Goal: Task Accomplishment & Management: Complete application form

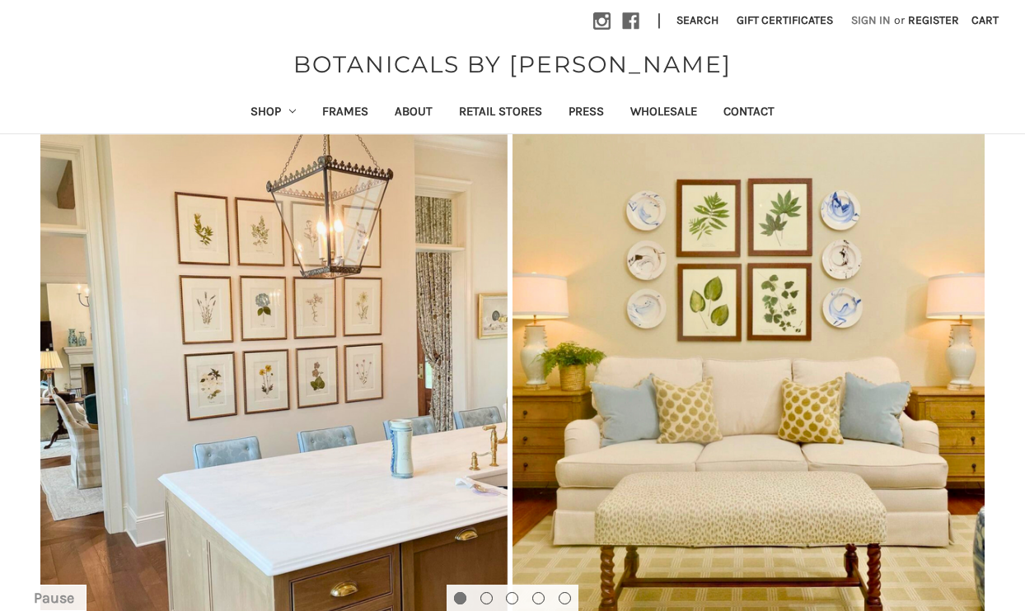
click at [850, 21] on link "Sign in" at bounding box center [871, 20] width 58 height 40
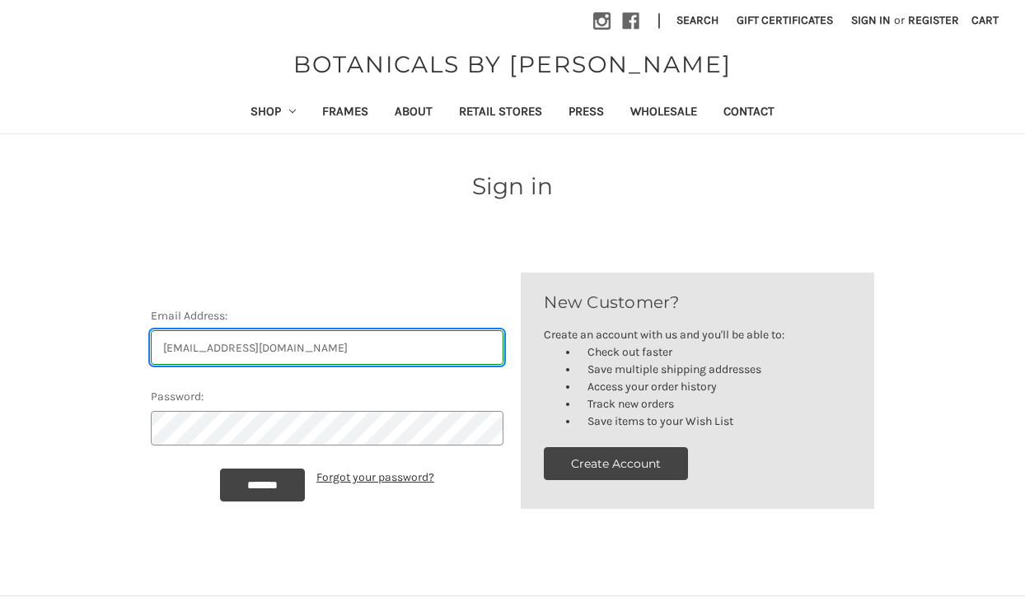
type input "sandifrench6@gmail.com"
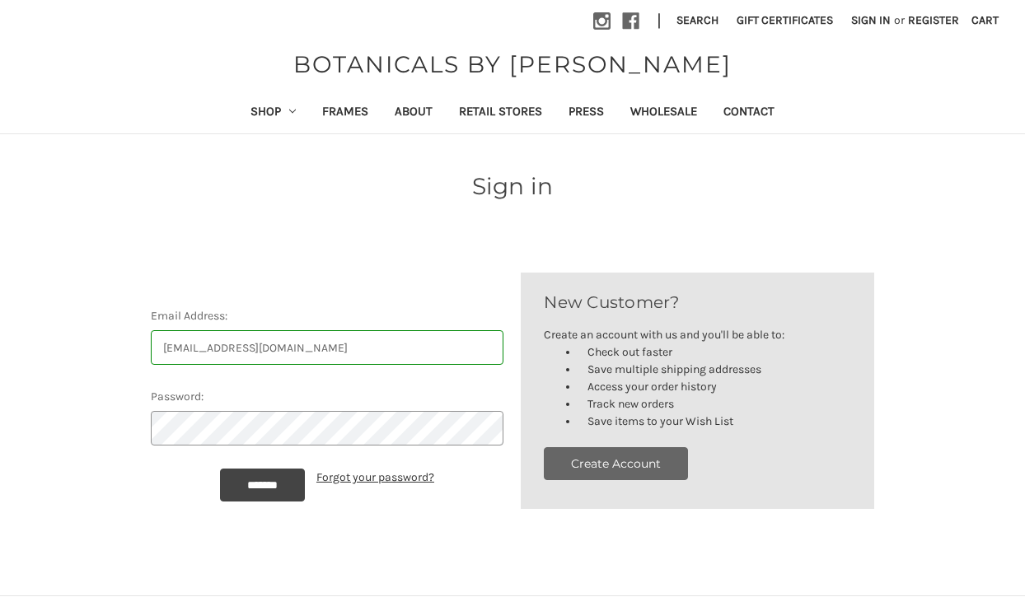
click at [600, 465] on button "Create Account" at bounding box center [616, 463] width 144 height 33
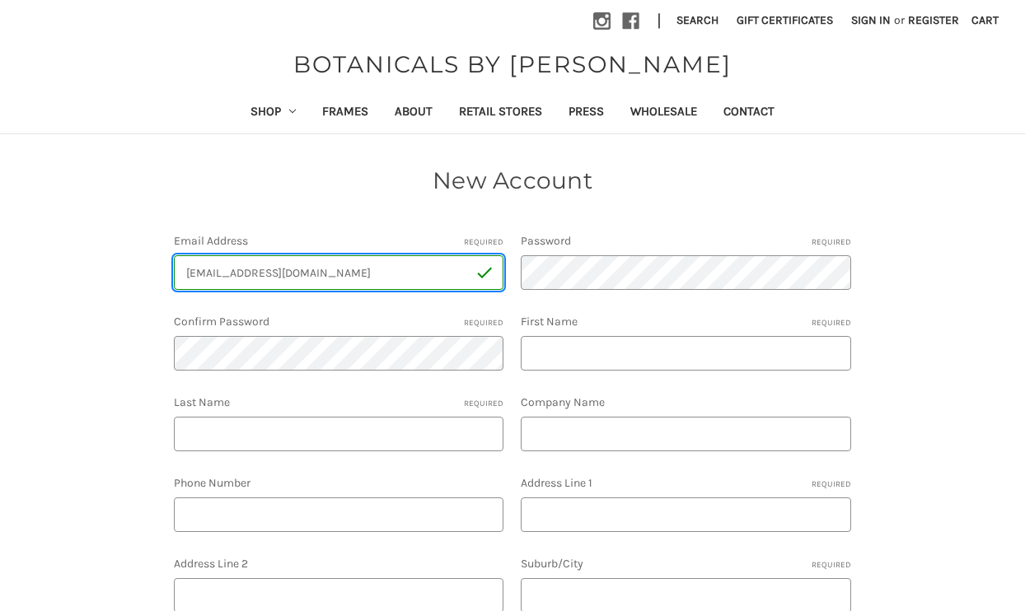
type input "sandifrench6@gmail.com"
